Goal: Information Seeking & Learning: Learn about a topic

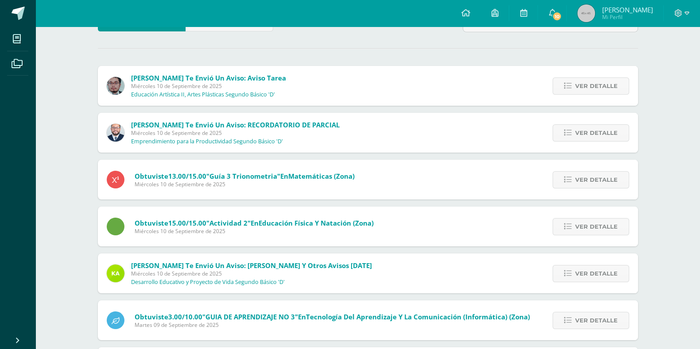
scroll to position [75, 0]
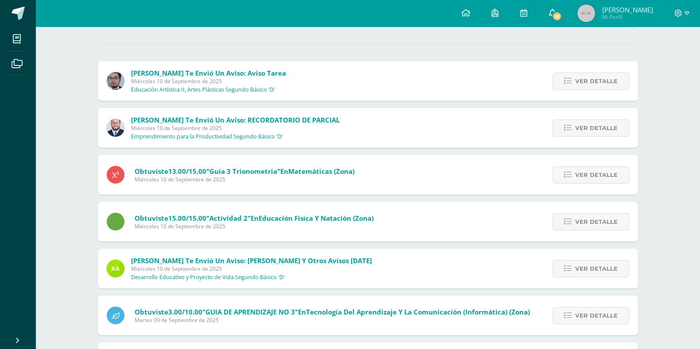
click at [556, 15] on icon at bounding box center [551, 13] width 7 height 8
click at [654, 305] on div "Sin leer (624) Leídos Marcar todas como leídas Oscar Paz te envió un aviso: Avi…" at bounding box center [367, 281] width 575 height 579
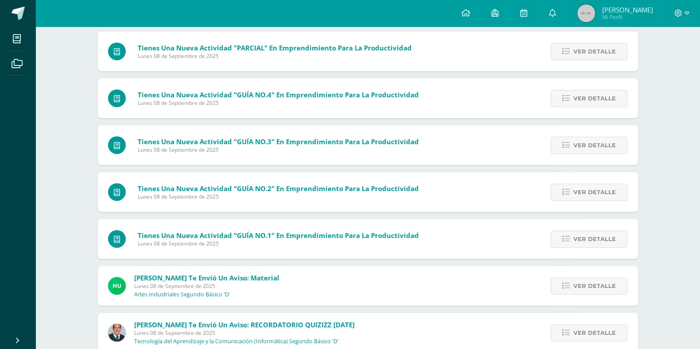
scroll to position [681, 0]
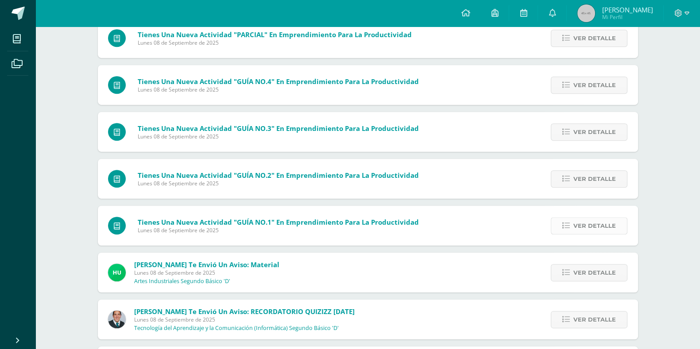
click at [604, 230] on span "Ver detalle" at bounding box center [594, 226] width 42 height 16
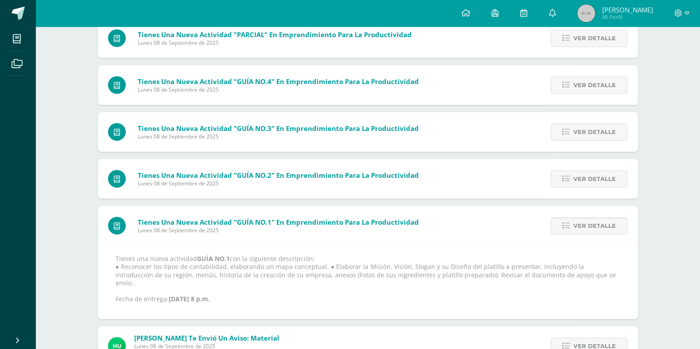
click at [604, 233] on link "Ver detalle" at bounding box center [589, 225] width 77 height 17
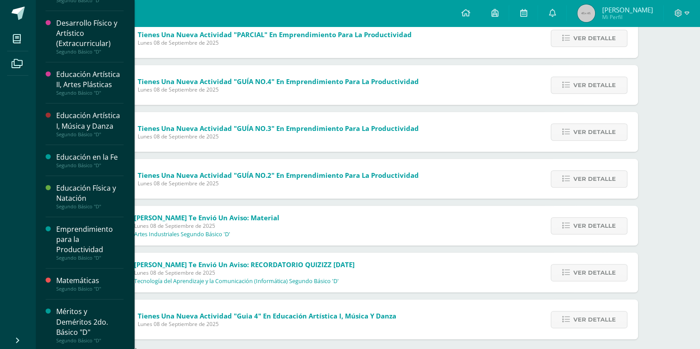
scroll to position [289, 0]
click at [82, 232] on div "Emprendimiento para la Productividad" at bounding box center [89, 239] width 67 height 31
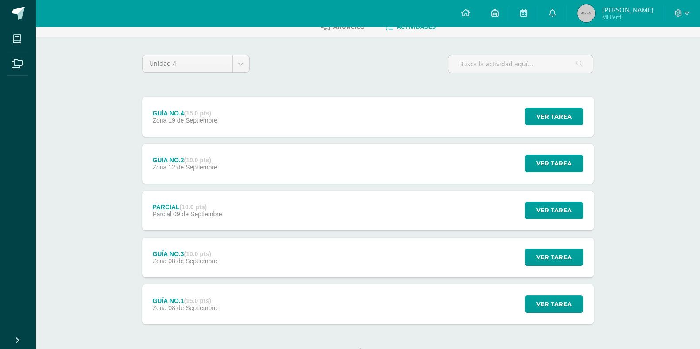
scroll to position [51, 0]
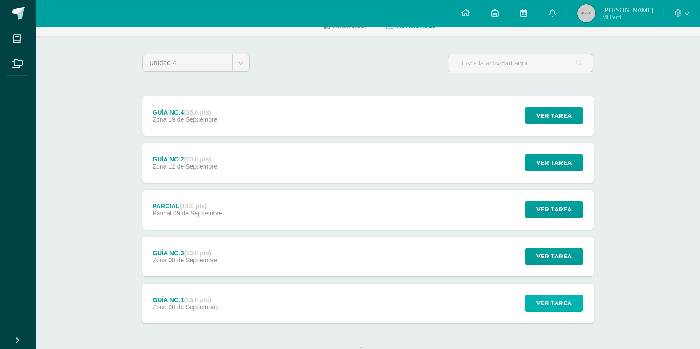
click at [556, 302] on span "Ver tarea" at bounding box center [553, 303] width 35 height 16
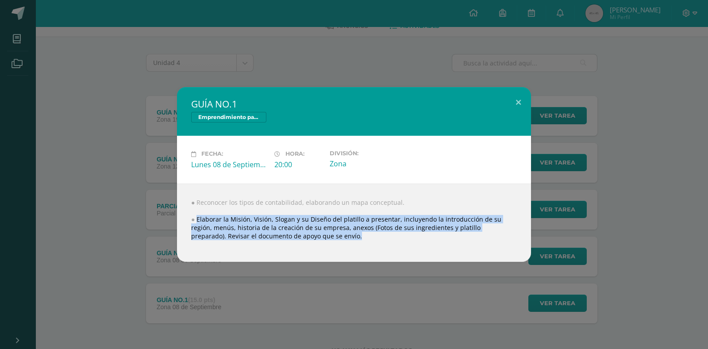
drag, startPoint x: 198, startPoint y: 218, endPoint x: 507, endPoint y: 244, distance: 310.5
click at [507, 244] on div "● Reconocer los tipos de contabilidad, elaborando un mapa conceptual. ● Elabora…" at bounding box center [354, 223] width 354 height 78
copy body "Elaborar la Misión, Visión, Slogan y su Diseño del platillo a presentar, incluy…"
click at [521, 102] on button at bounding box center [518, 102] width 25 height 30
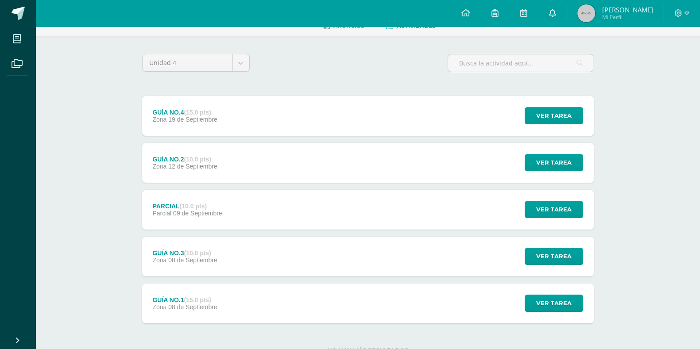
click at [566, 14] on link at bounding box center [552, 13] width 28 height 27
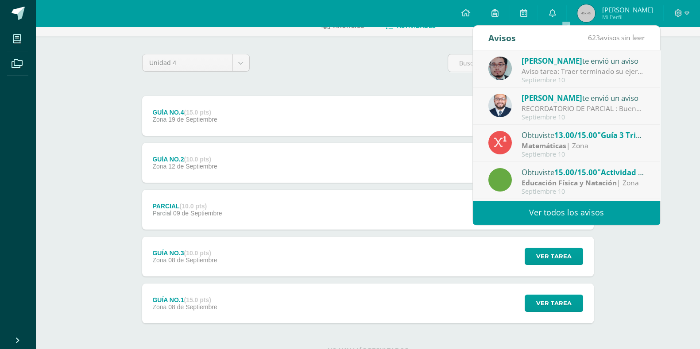
click at [529, 216] on link "Ver todos los avisos" at bounding box center [566, 213] width 187 height 24
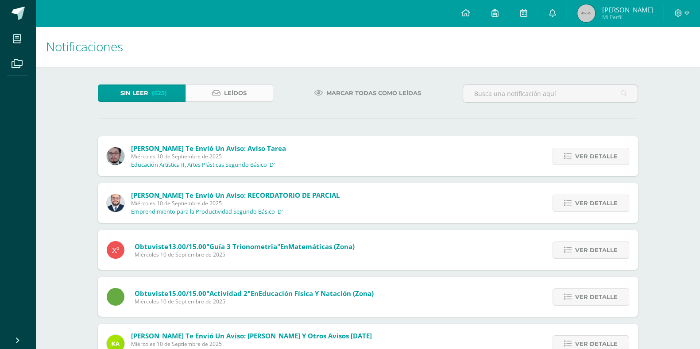
click at [226, 93] on span "Leídos" at bounding box center [235, 93] width 23 height 16
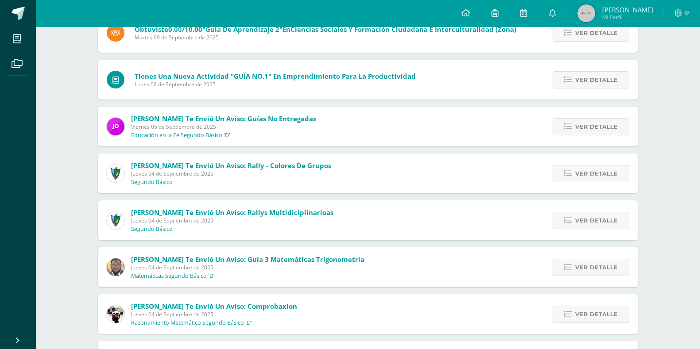
scroll to position [211, 0]
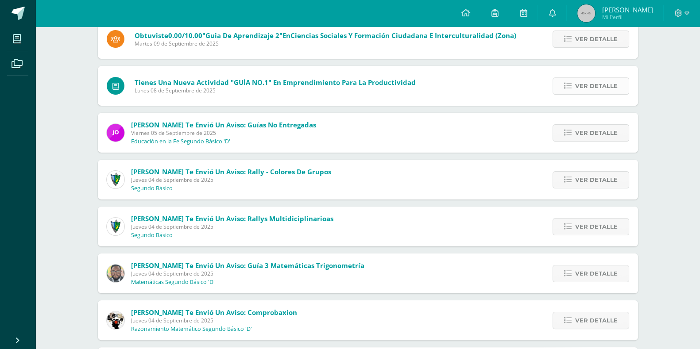
click at [562, 91] on link "Ver detalle" at bounding box center [590, 85] width 77 height 17
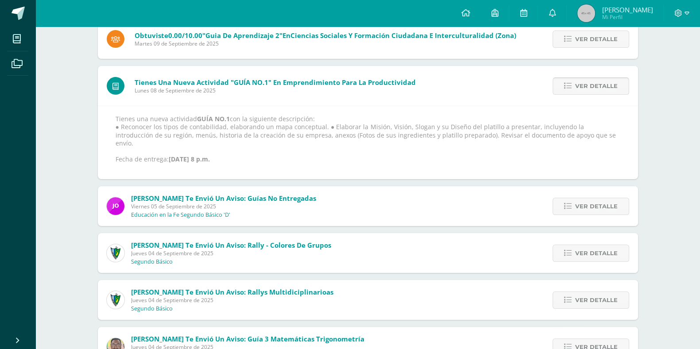
click at [562, 91] on link "Ver detalle" at bounding box center [590, 85] width 77 height 17
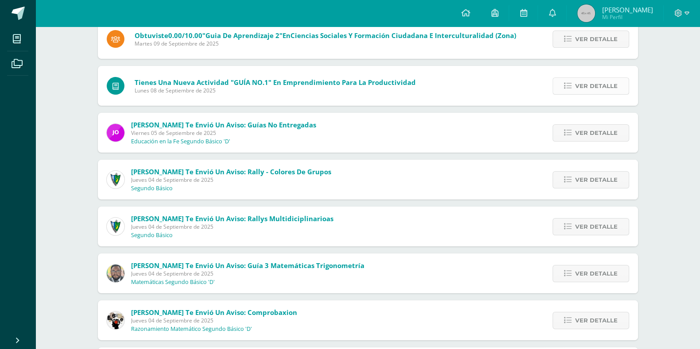
click at [564, 91] on link "Ver detalle" at bounding box center [590, 85] width 77 height 17
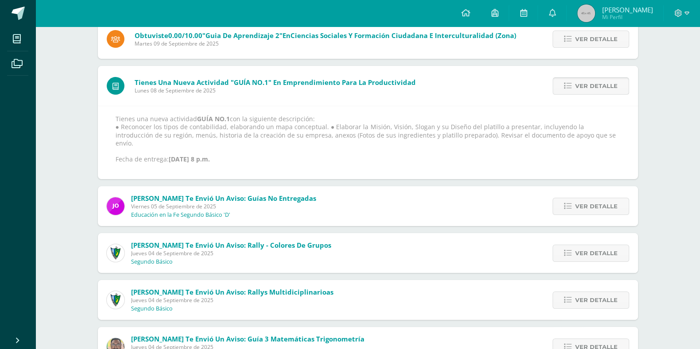
click at [563, 91] on link "Ver detalle" at bounding box center [590, 85] width 77 height 17
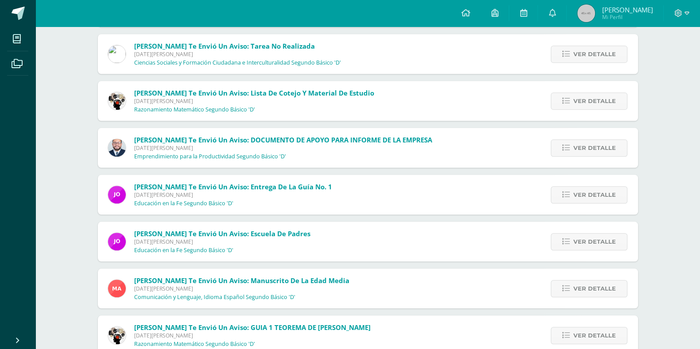
scroll to position [992, 0]
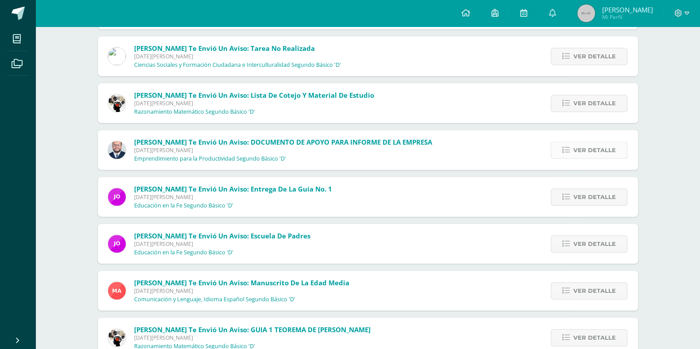
click at [601, 147] on span "Ver detalle" at bounding box center [594, 150] width 42 height 16
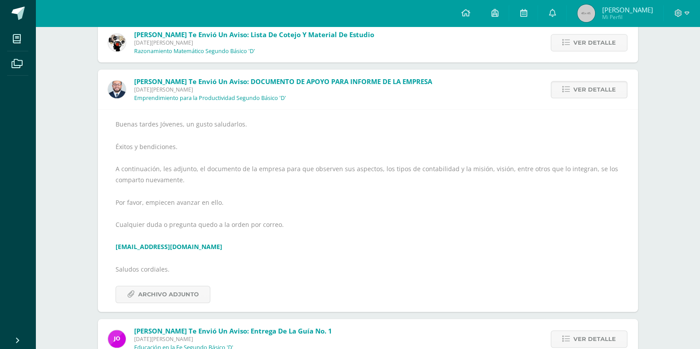
scroll to position [1052, 0]
click at [160, 292] on span "Archivo Adjunto" at bounding box center [168, 294] width 61 height 16
